Goal: Entertainment & Leisure: Consume media (video, audio)

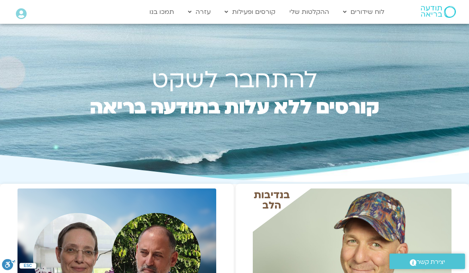
click at [264, 27] on link "התכניות שלי" at bounding box center [264, 28] width 87 height 18
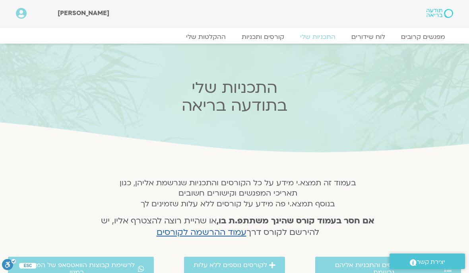
click at [257, 33] on link "קורסים ותכניות" at bounding box center [263, 37] width 58 height 8
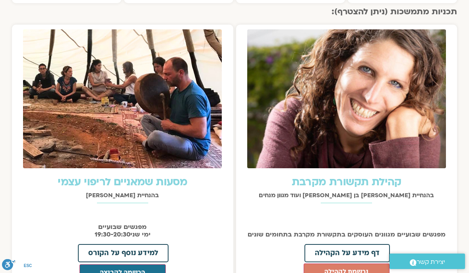
scroll to position [788, 0]
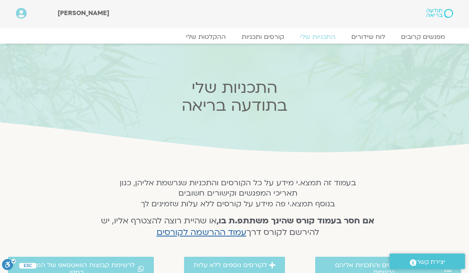
click at [209, 40] on link "ההקלטות שלי" at bounding box center [206, 37] width 56 height 8
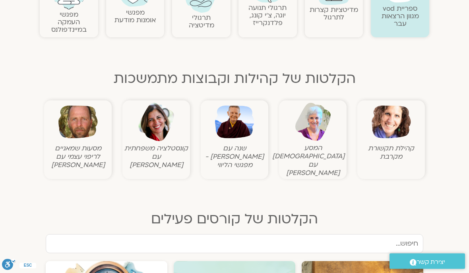
scroll to position [210, 0]
click at [232, 126] on img at bounding box center [234, 122] width 39 height 39
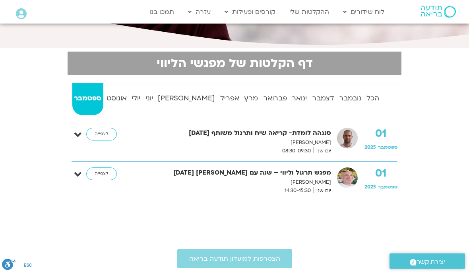
scroll to position [141, 0]
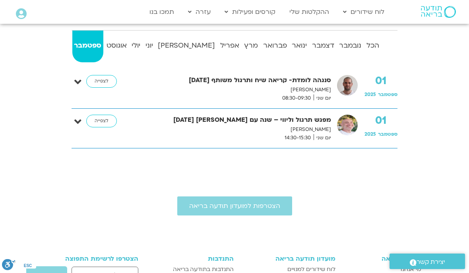
click at [97, 79] on link "לצפייה" at bounding box center [101, 81] width 31 height 13
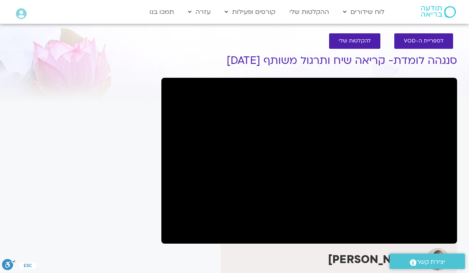
scroll to position [6, 0]
